Goal: Navigation & Orientation: Understand site structure

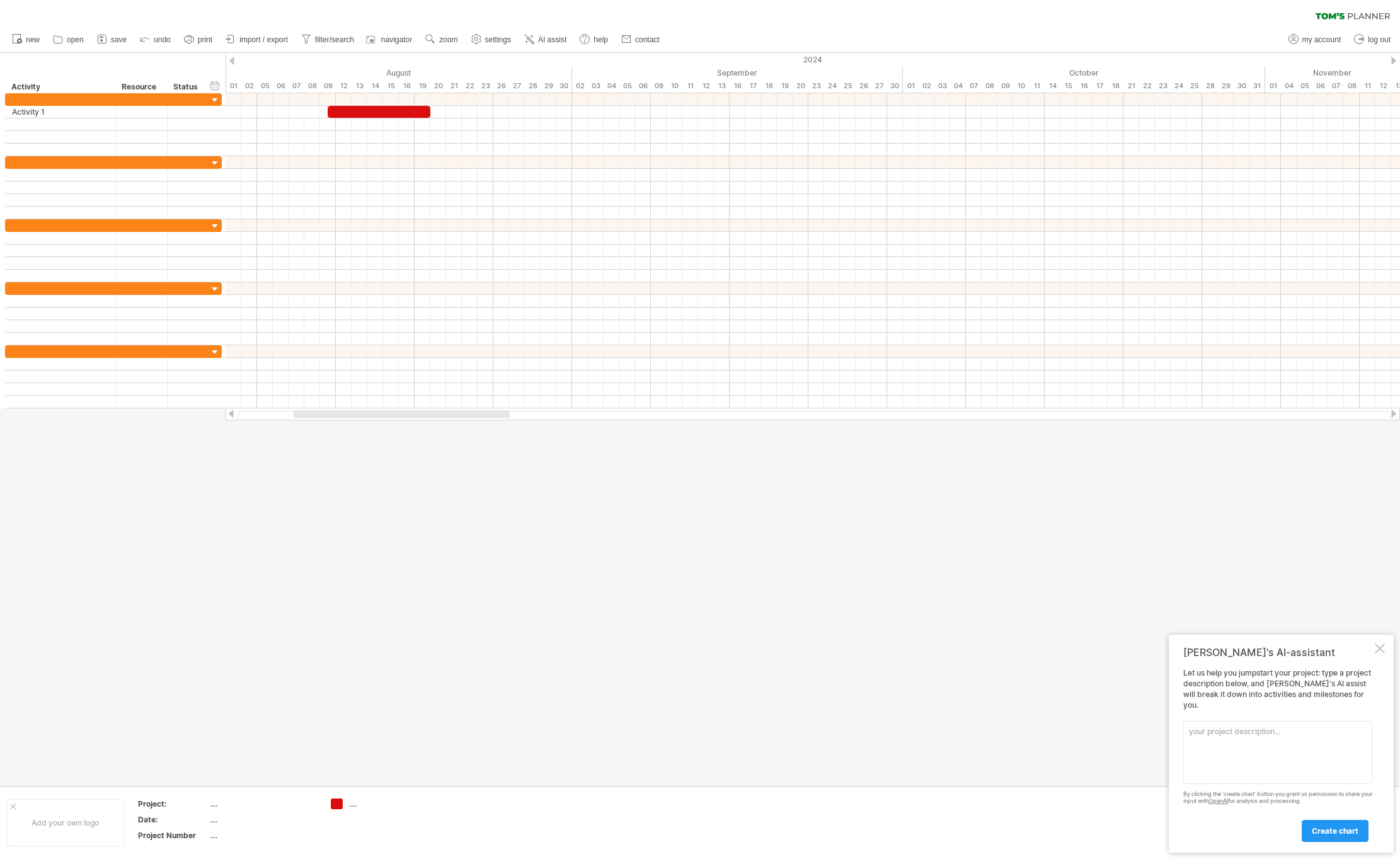
click at [1380, 654] on div at bounding box center [1380, 648] width 10 height 10
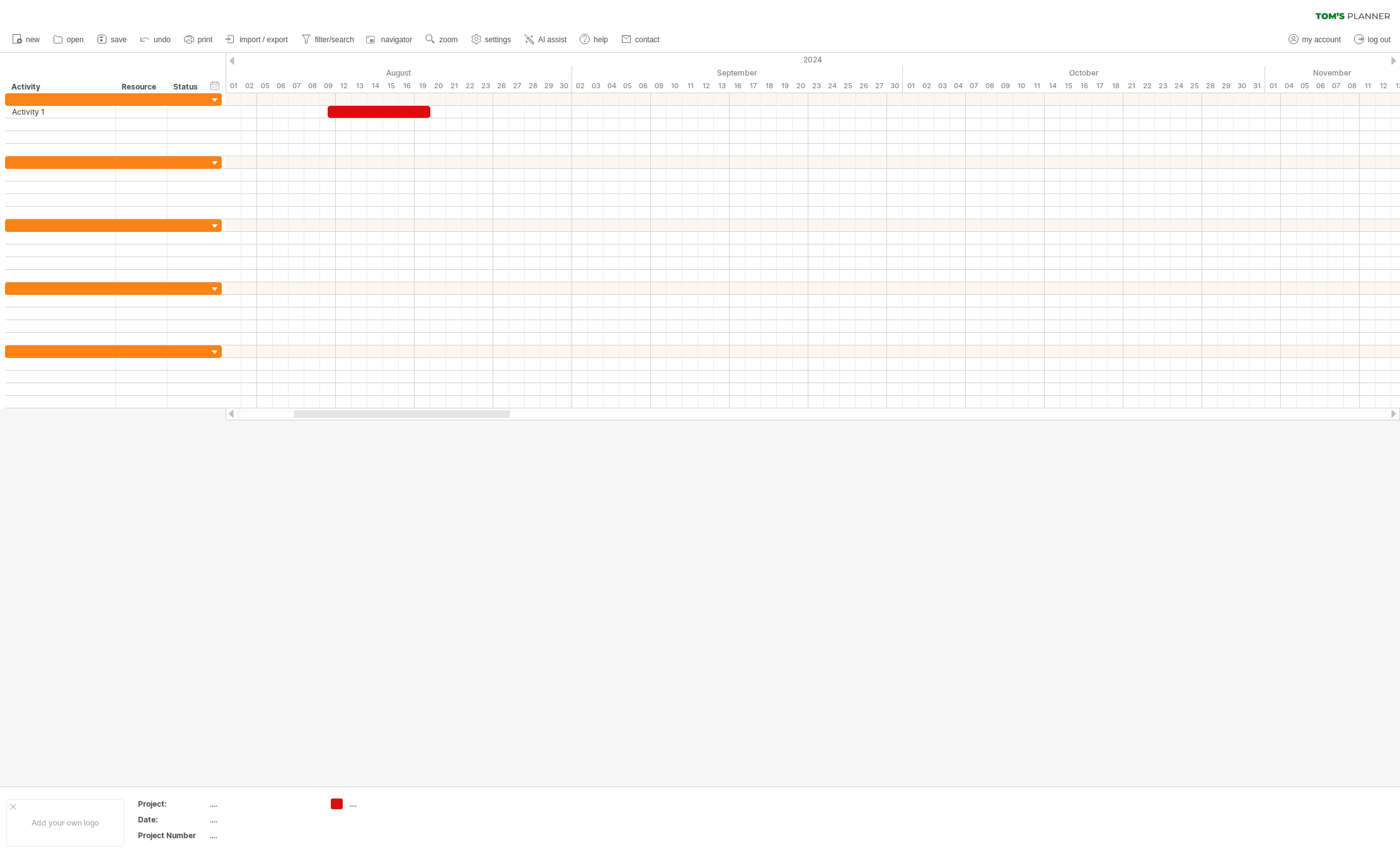
click at [1008, 640] on div at bounding box center [700, 420] width 1400 height 734
click at [528, 39] on icon at bounding box center [529, 39] width 12 height 12
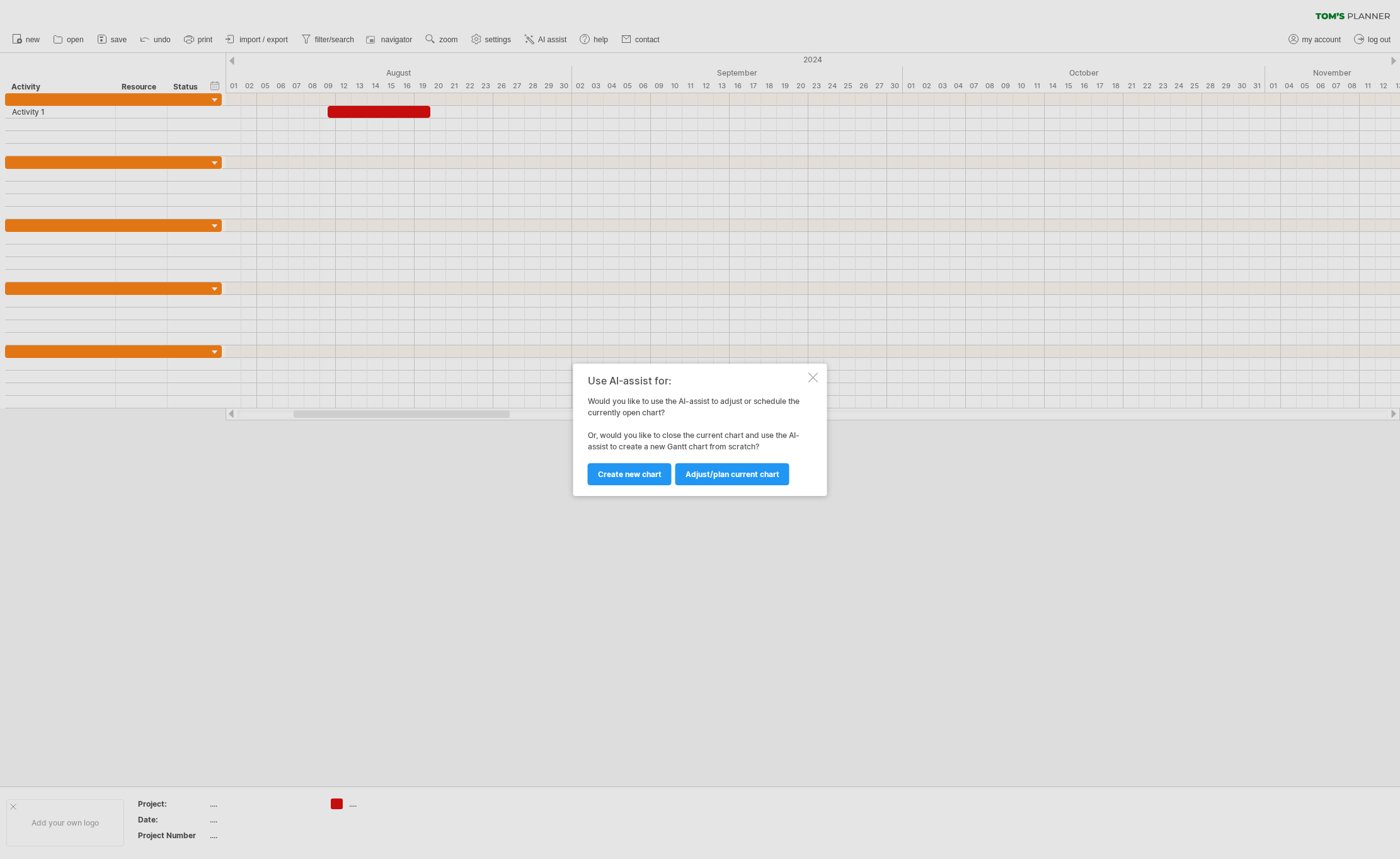
click at [811, 374] on div at bounding box center [813, 378] width 10 height 10
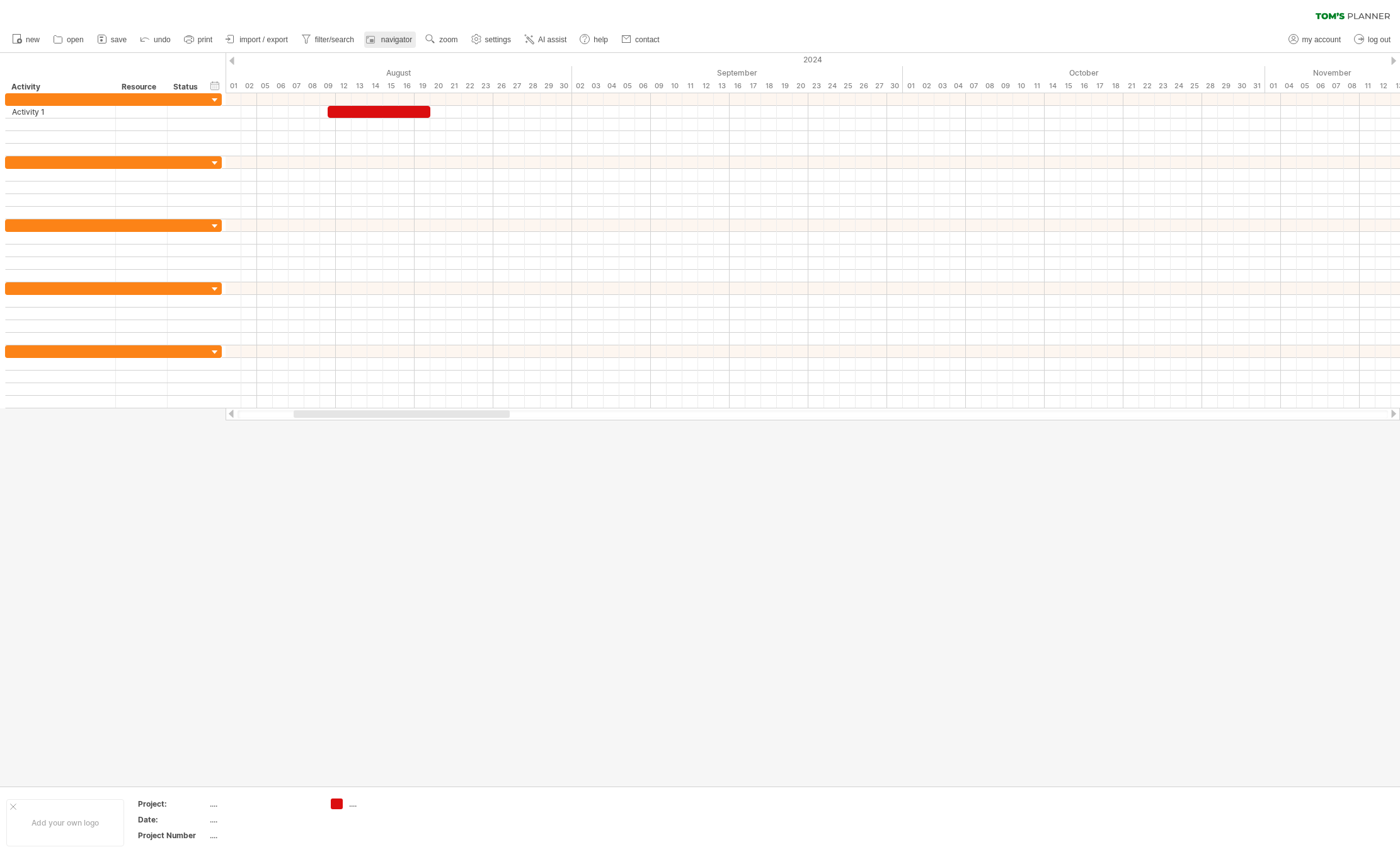
click at [393, 41] on span "navigator" at bounding box center [397, 39] width 31 height 9
click at [217, 30] on ul "new open" at bounding box center [335, 39] width 659 height 26
click at [202, 37] on span "print" at bounding box center [205, 39] width 15 height 9
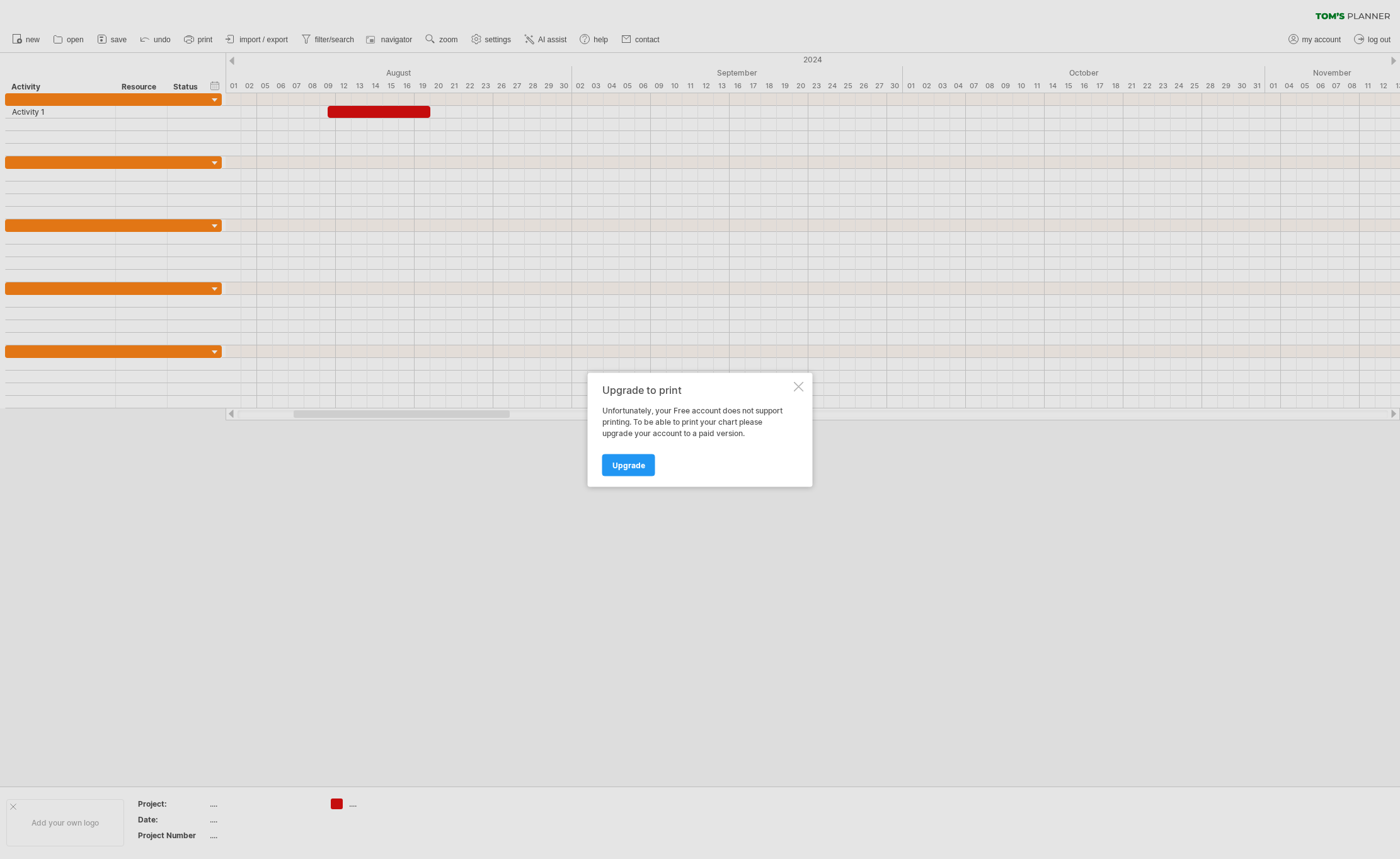
click at [799, 387] on div at bounding box center [799, 387] width 10 height 10
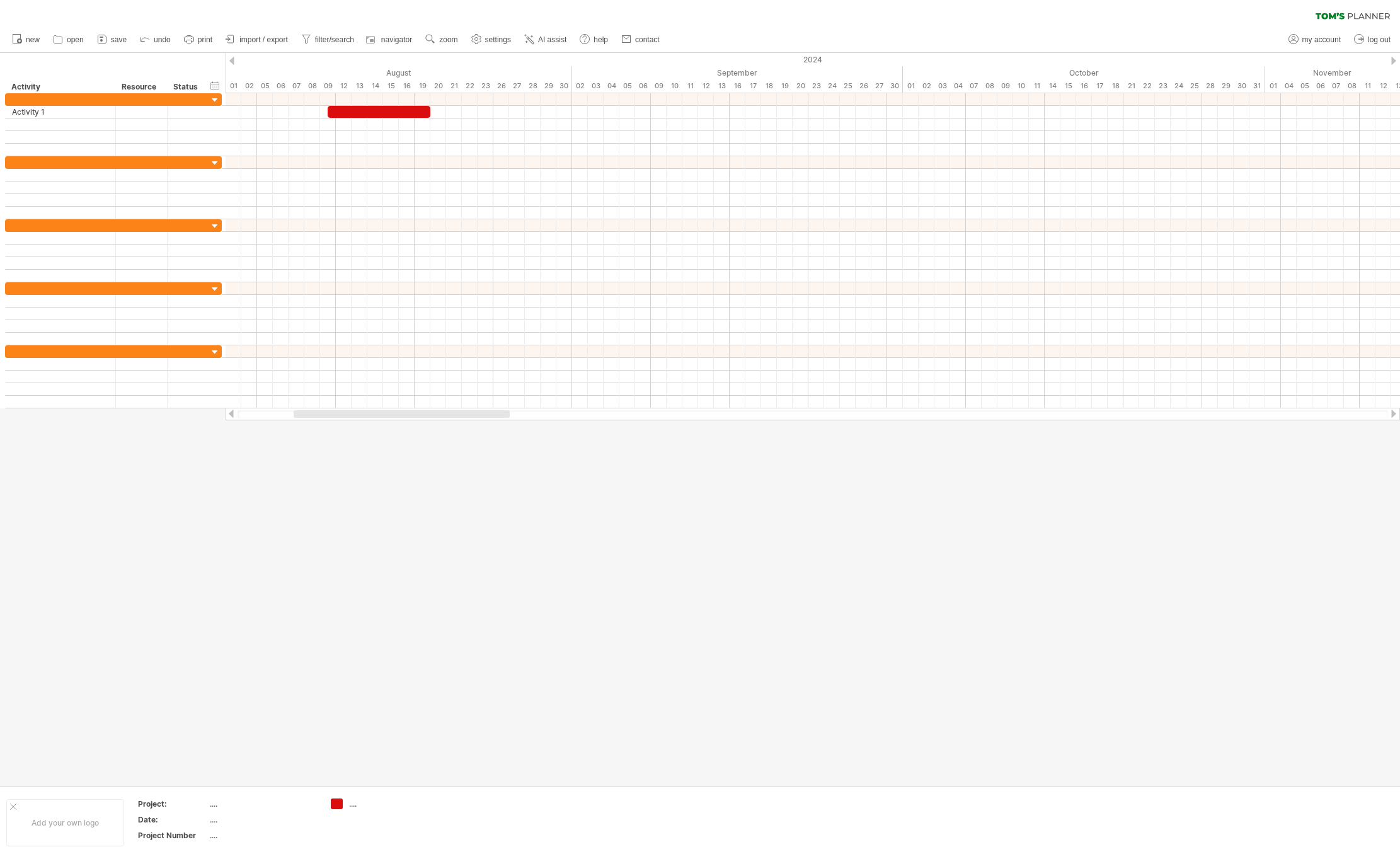
click at [228, 692] on div at bounding box center [700, 420] width 1400 height 734
click at [71, 41] on span "open" at bounding box center [75, 39] width 17 height 9
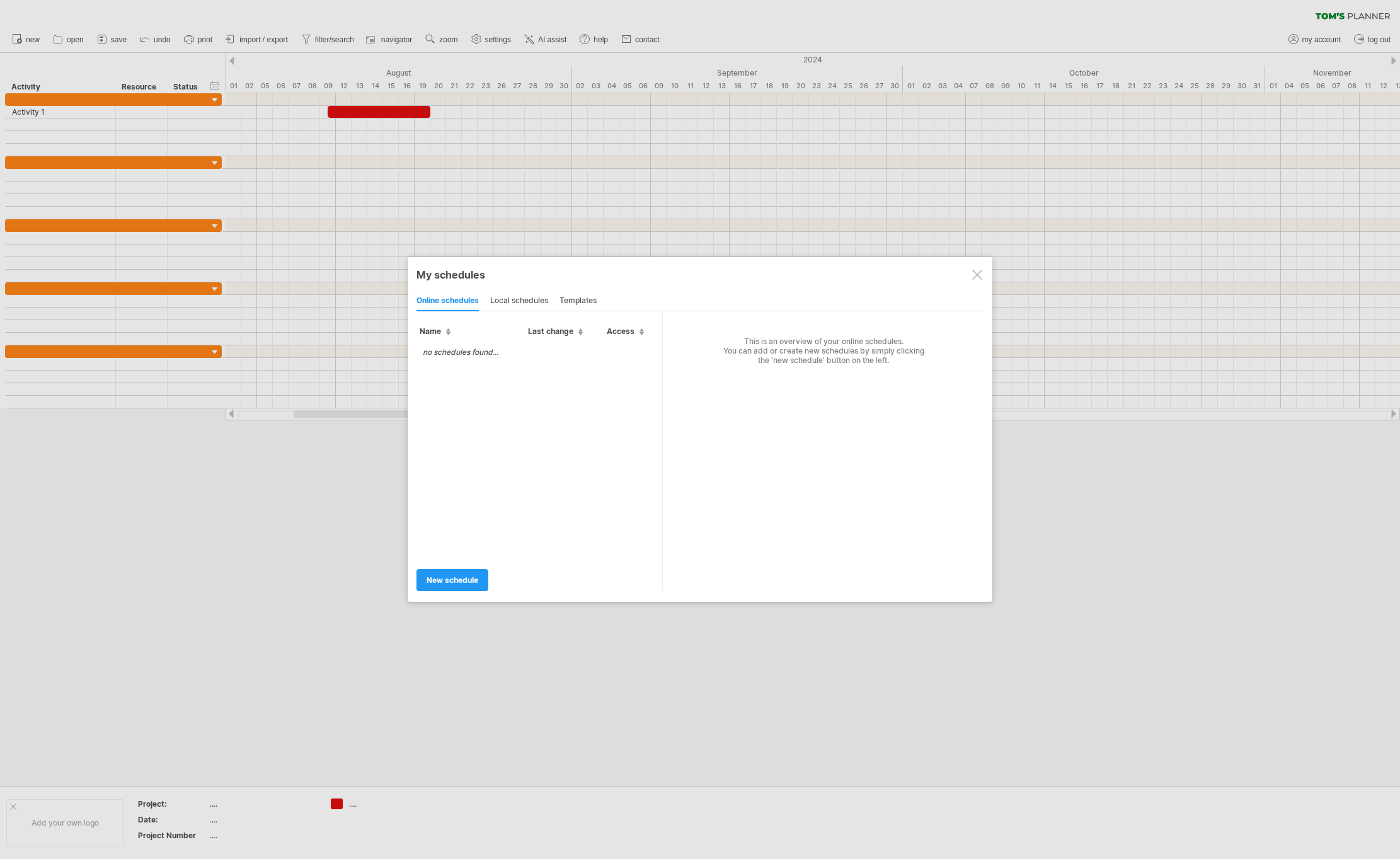
click at [490, 292] on div "online schedules local schedules templates" at bounding box center [700, 300] width 567 height 20
click at [532, 309] on div "local schedules" at bounding box center [519, 301] width 58 height 20
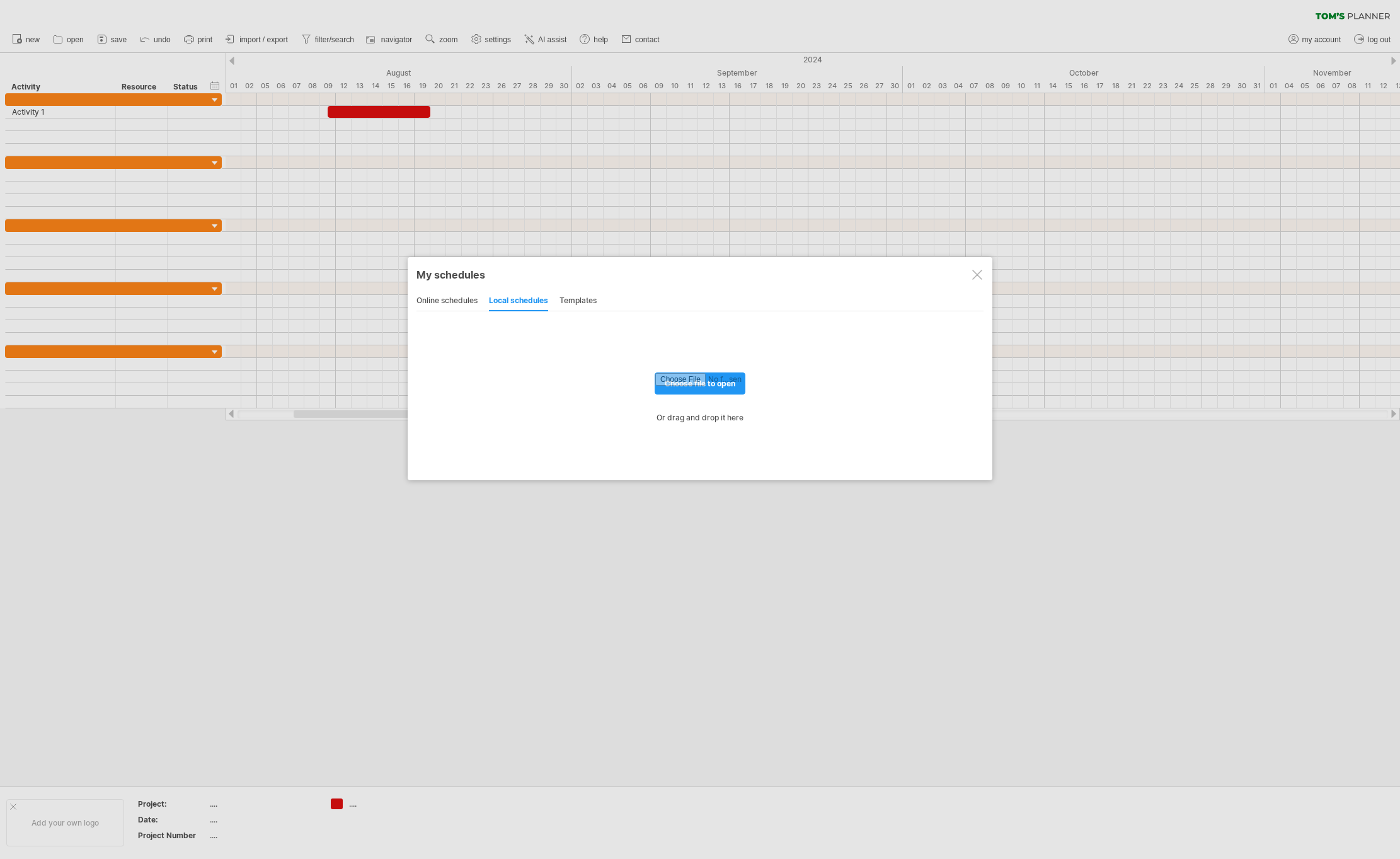
click at [970, 274] on div "My schedules" at bounding box center [700, 274] width 567 height 12
click at [976, 275] on div at bounding box center [977, 275] width 10 height 10
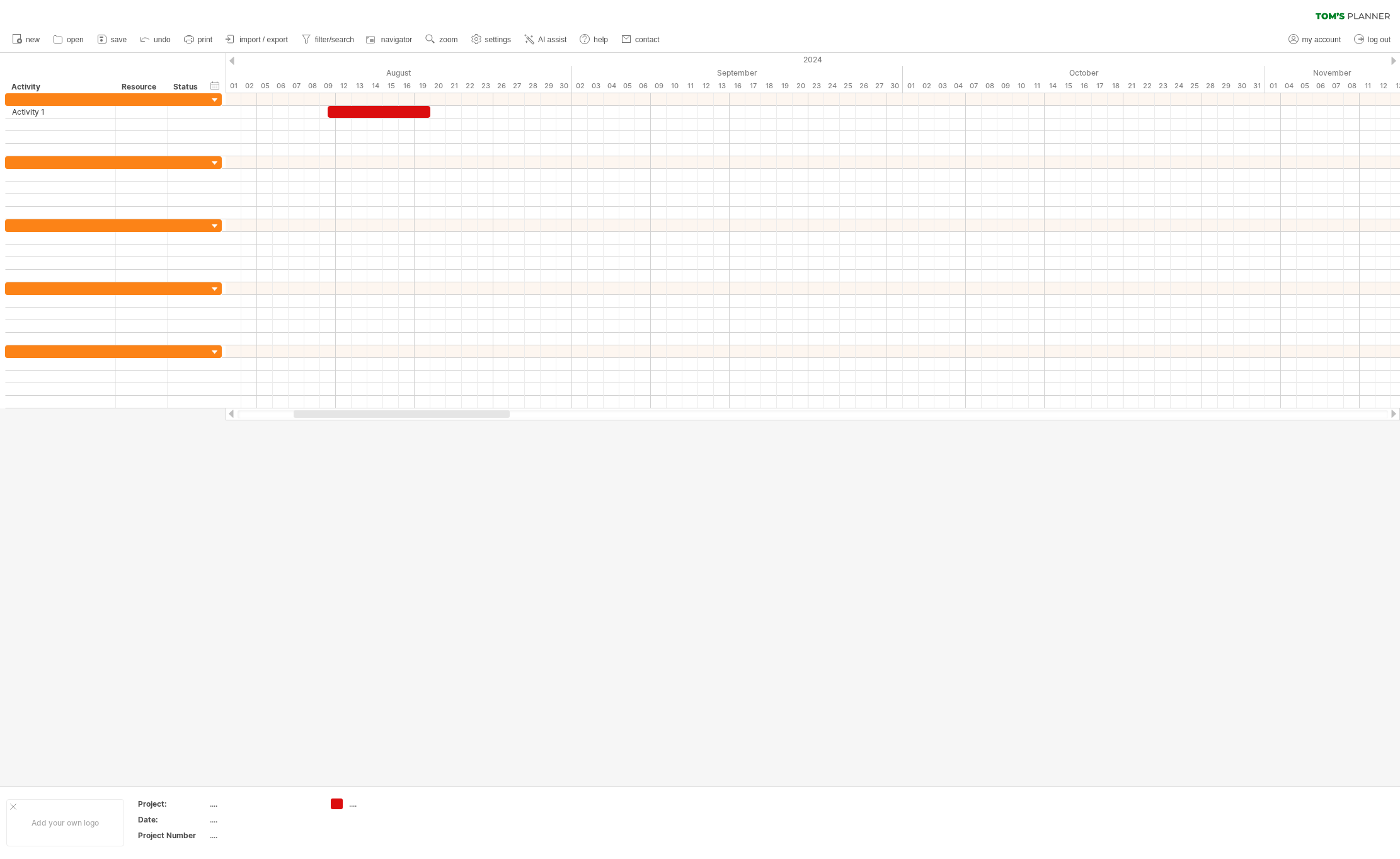
click at [557, 546] on div at bounding box center [700, 420] width 1400 height 734
click at [544, 607] on div at bounding box center [700, 420] width 1400 height 734
click at [283, 634] on div at bounding box center [700, 420] width 1400 height 734
